Goal: Task Accomplishment & Management: Complete application form

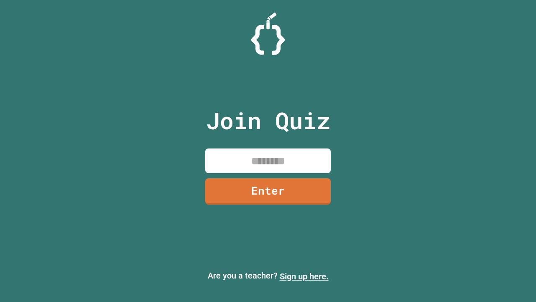
click at [304, 276] on link "Sign up here." at bounding box center [304, 276] width 49 height 10
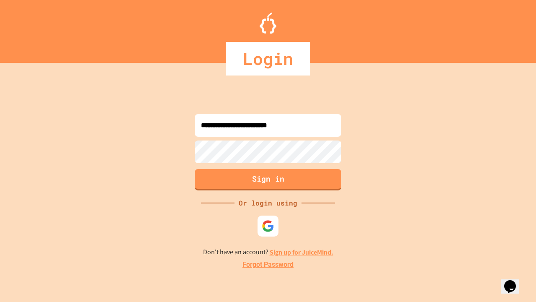
type input "**********"
